Goal: Navigation & Orientation: Go to known website

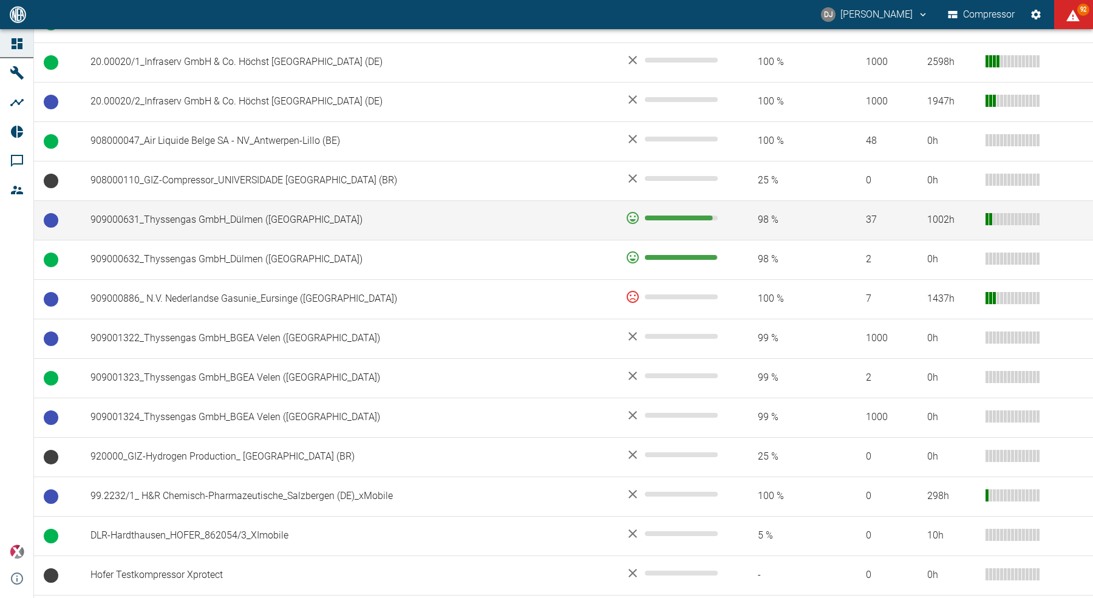
scroll to position [1035, 0]
